Goal: Find specific page/section

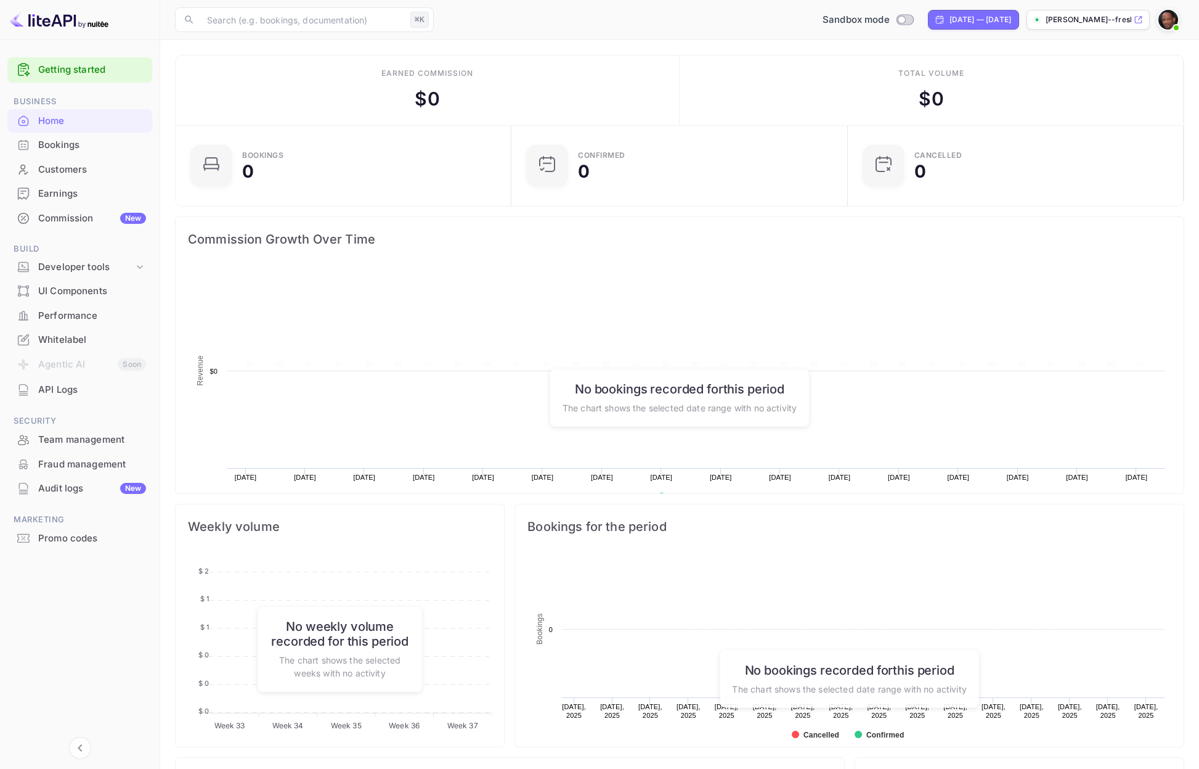
scroll to position [200, 329]
click at [1140, 20] on icon at bounding box center [1138, 19] width 9 height 9
click at [45, 148] on div "Bookings" at bounding box center [92, 145] width 108 height 14
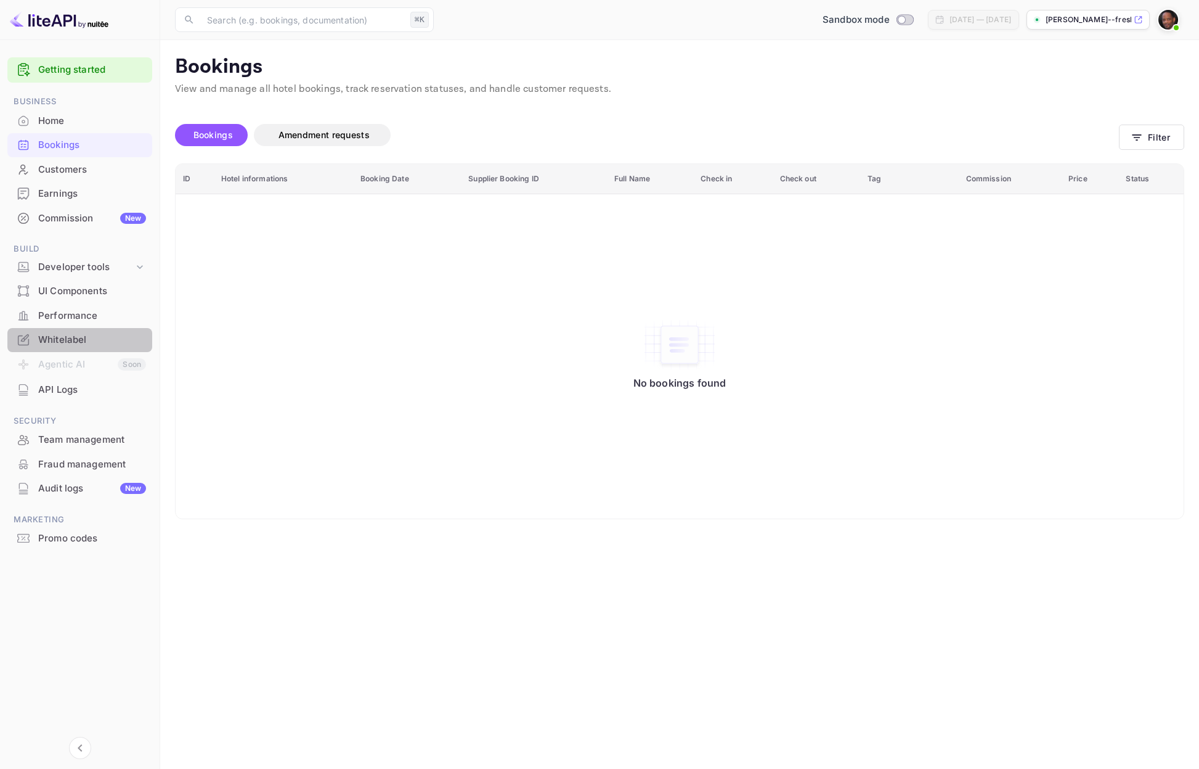
click at [51, 343] on div "Whitelabel" at bounding box center [92, 340] width 108 height 14
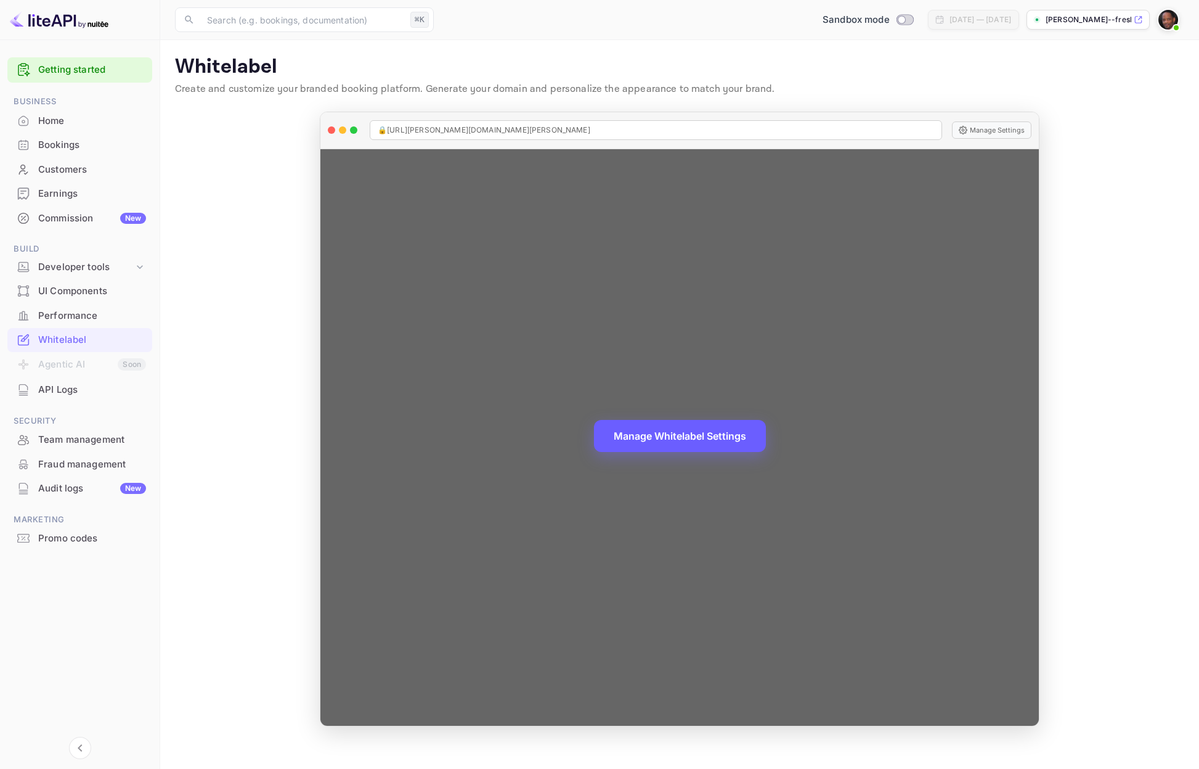
click at [648, 431] on button "Manage Whitelabel Settings" at bounding box center [680, 436] width 172 height 32
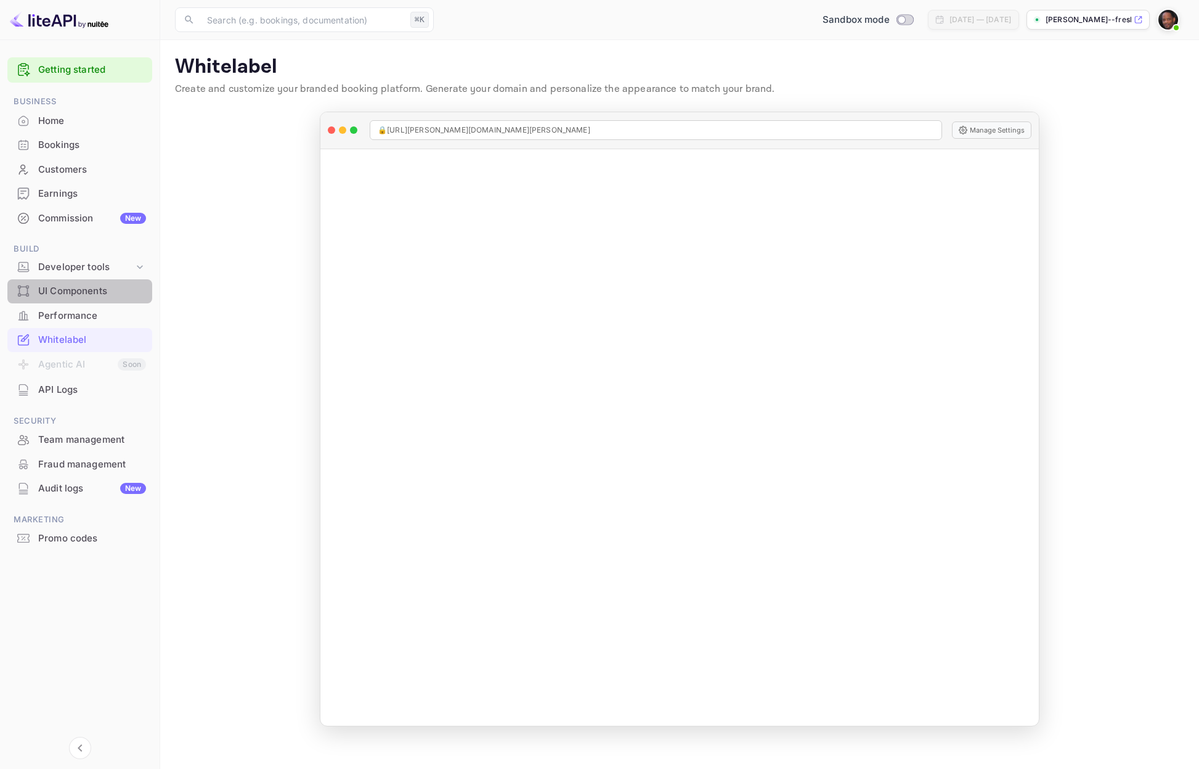
click at [62, 290] on div "UI Components" at bounding box center [92, 291] width 108 height 14
